Goal: Task Accomplishment & Management: Complete application form

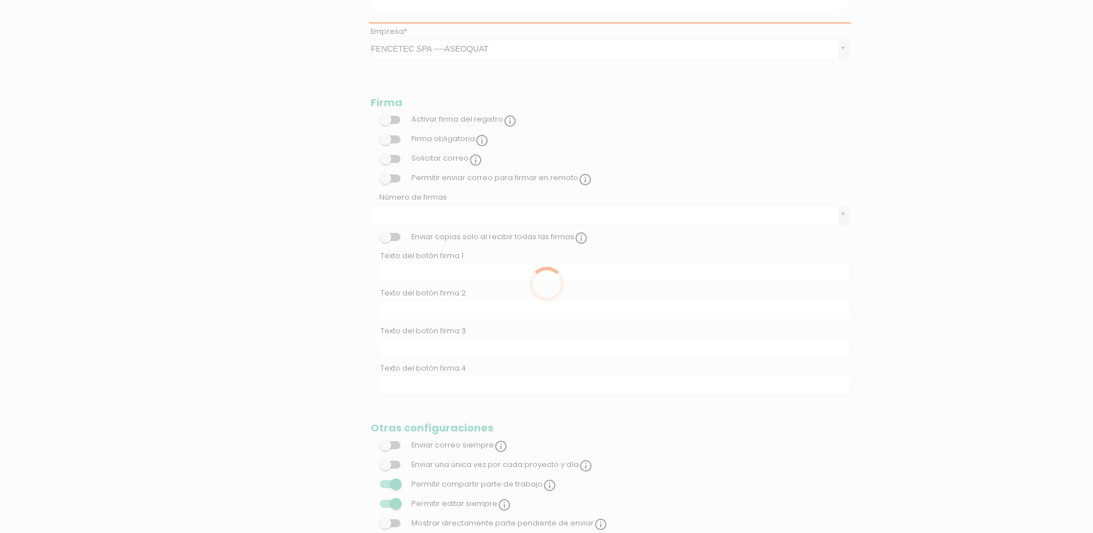
scroll to position [372, 0]
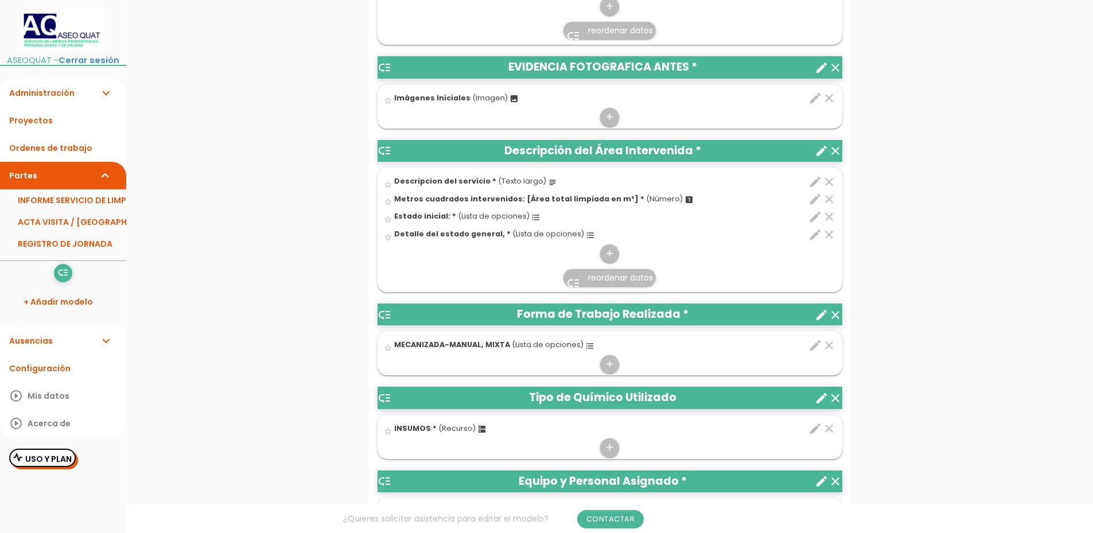
scroll to position [830, 0]
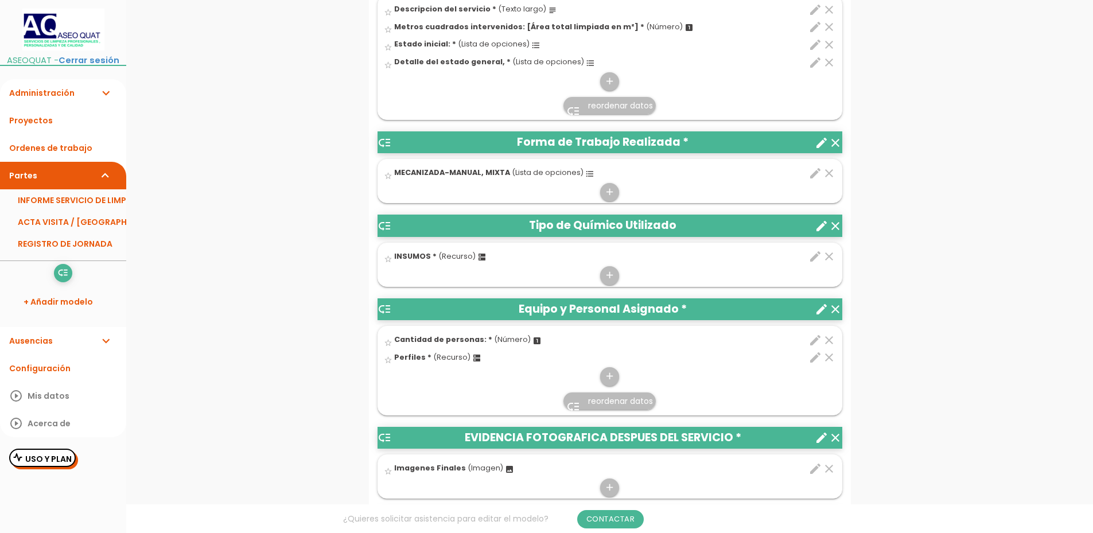
click at [820, 224] on icon "create" at bounding box center [821, 226] width 14 height 14
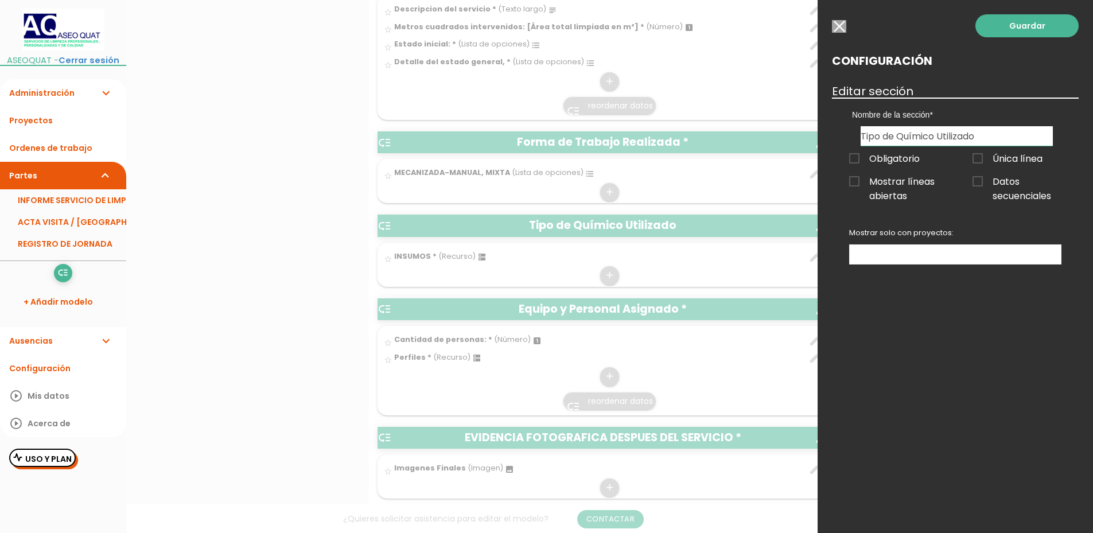
drag, startPoint x: 984, startPoint y: 137, endPoint x: 855, endPoint y: 126, distance: 129.0
click at [856, 126] on div "Nombre de la sección DATOS DEL CLIENTE EVIDENCIA FOTOGRAFICA ANTES Descripción …" at bounding box center [956, 121] width 227 height 48
type input "I"
type input "Maquinaria"
click at [1028, 24] on link "Guardar" at bounding box center [1026, 25] width 103 height 23
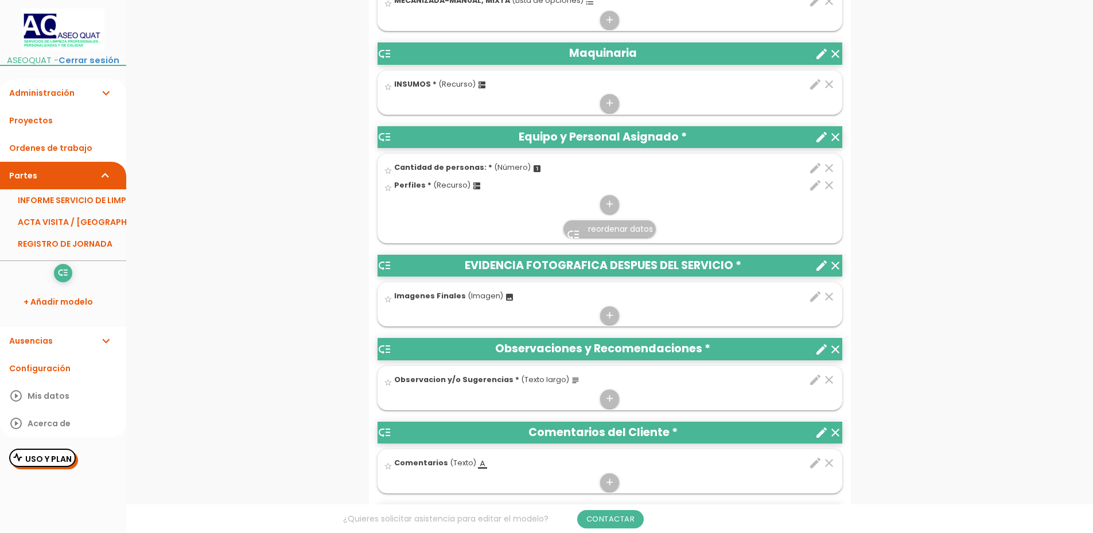
scroll to position [888, 0]
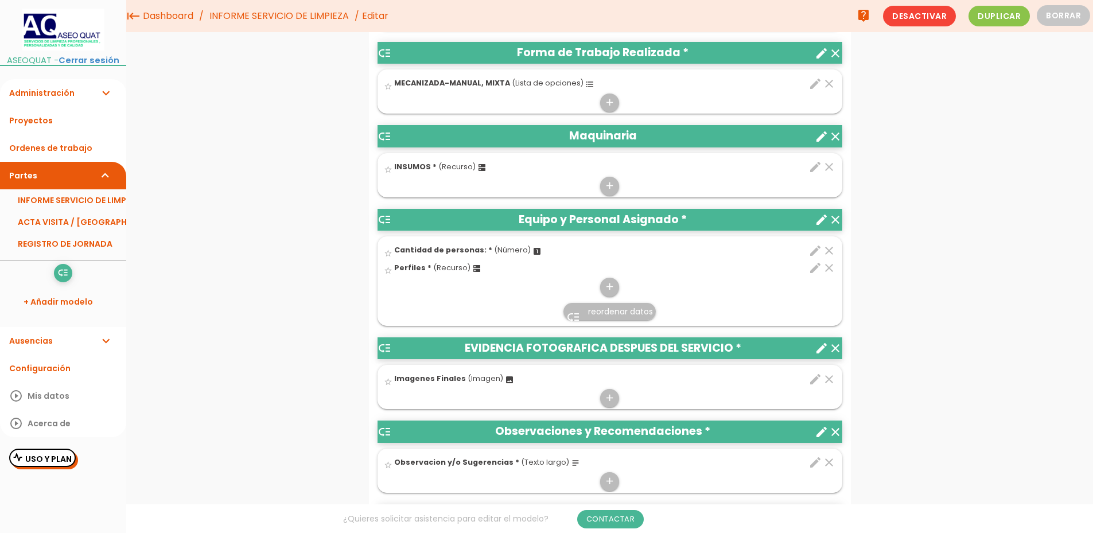
click at [814, 165] on icon "edit" at bounding box center [815, 167] width 14 height 14
select select "777"
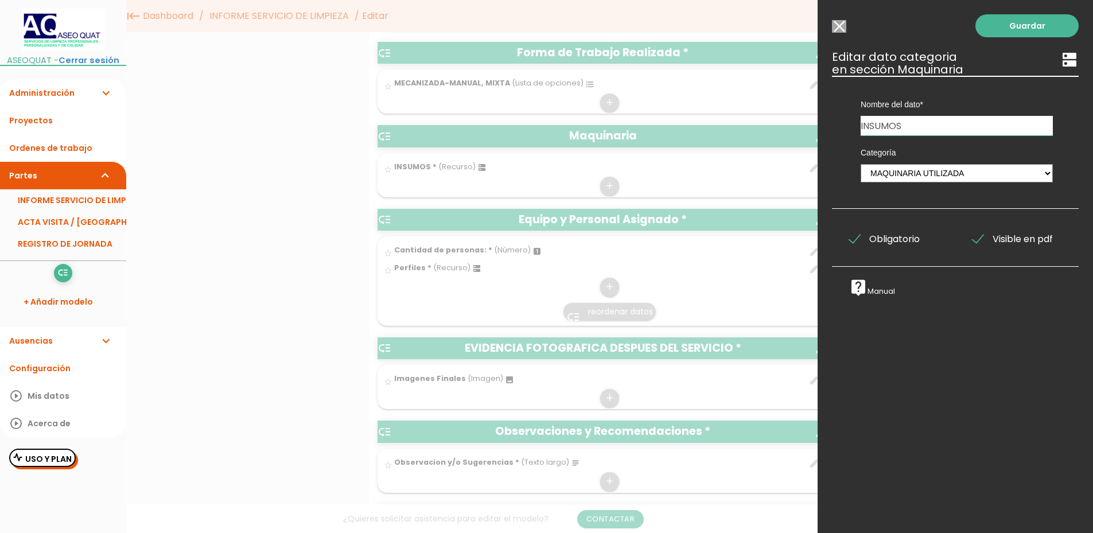
click at [912, 124] on input "INSUMOS" at bounding box center [956, 125] width 192 height 19
type input "I"
click at [1041, 173] on select "INSUMOS UTILIZADOS Tipos de Servicio de Limpieza Descripción del Área Interveni…" at bounding box center [956, 173] width 192 height 18
click at [860, 164] on select "INSUMOS UTILIZADOS Tipos de Servicio de Limpieza Descripción del Área Interveni…" at bounding box center [956, 173] width 192 height 18
click at [1017, 25] on link "Guardar" at bounding box center [1026, 25] width 103 height 23
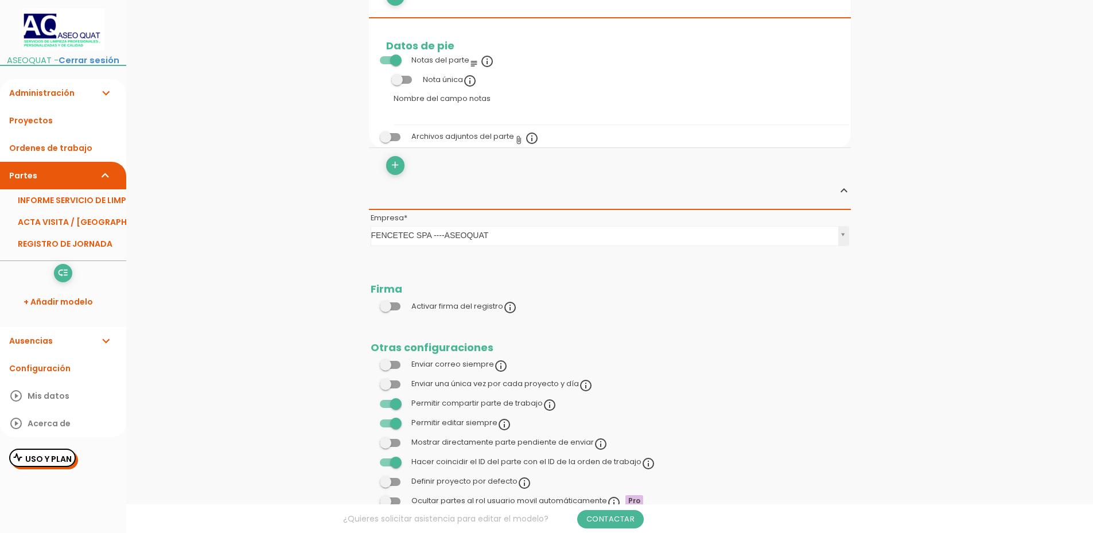
scroll to position [1727, 0]
